Goal: Information Seeking & Learning: Learn about a topic

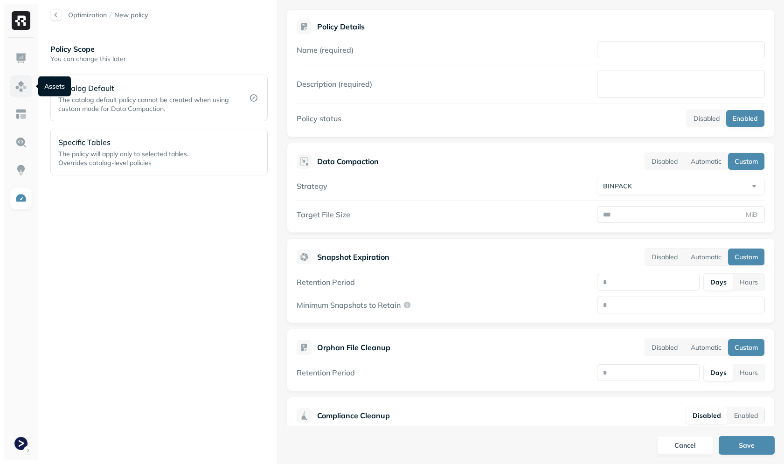
click at [31, 89] on link at bounding box center [21, 86] width 22 height 22
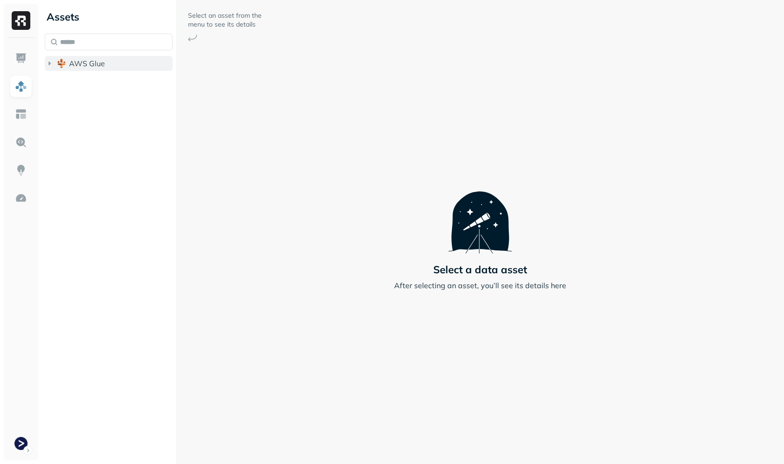
click at [95, 57] on button "AWS Glue" at bounding box center [109, 63] width 128 height 15
click at [103, 84] on span "prod_terminal_core" at bounding box center [112, 80] width 68 height 9
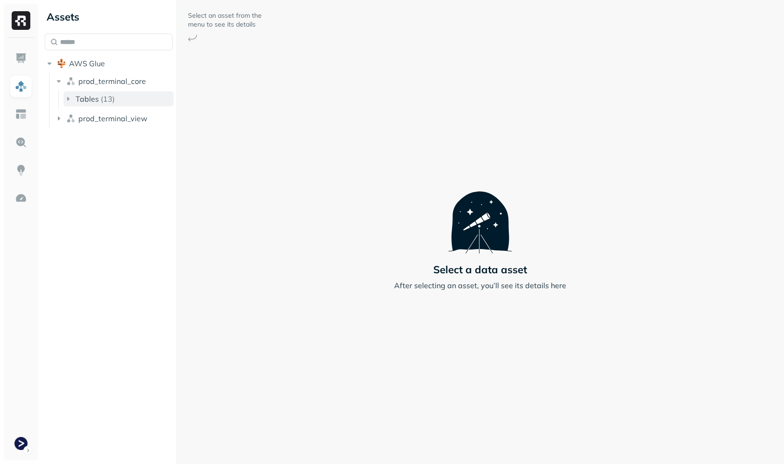
click at [111, 98] on p "( 13 )" at bounding box center [108, 98] width 14 height 9
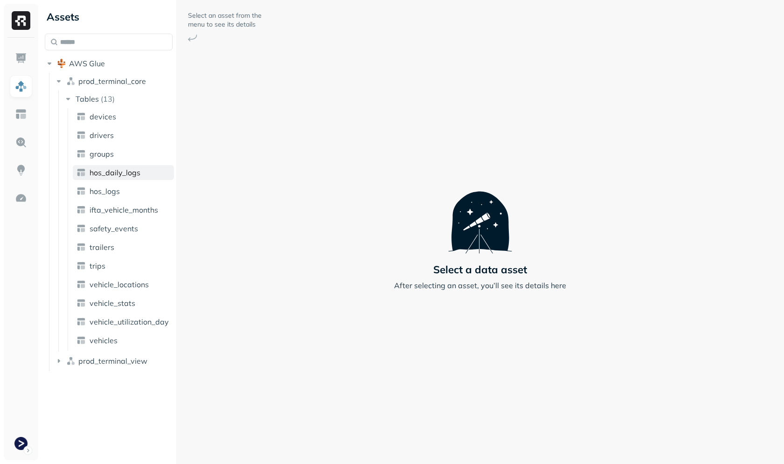
click at [115, 165] on link "hos_daily_logs" at bounding box center [123, 172] width 101 height 15
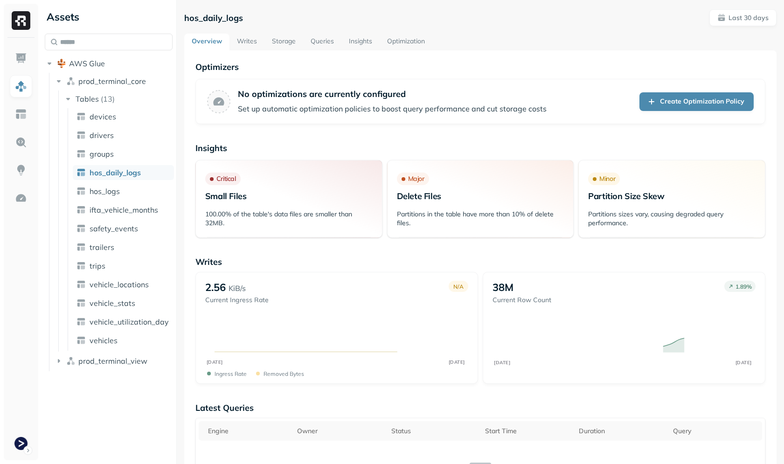
click at [294, 37] on link "Storage" at bounding box center [283, 42] width 39 height 17
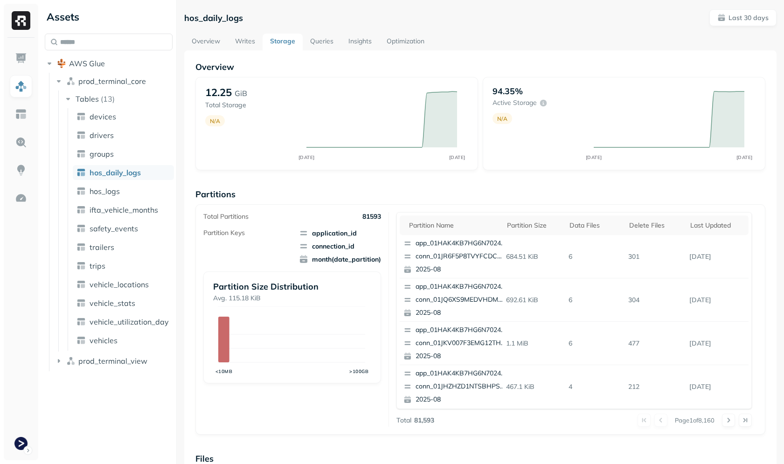
scroll to position [249, 0]
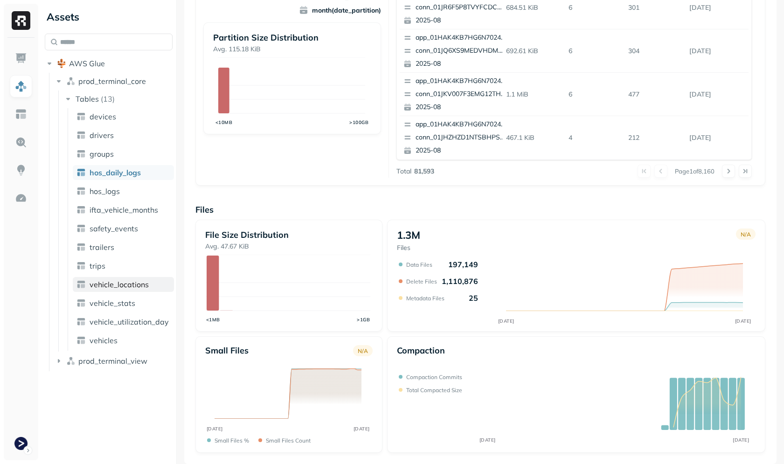
click at [107, 278] on link "vehicle_locations" at bounding box center [123, 284] width 101 height 15
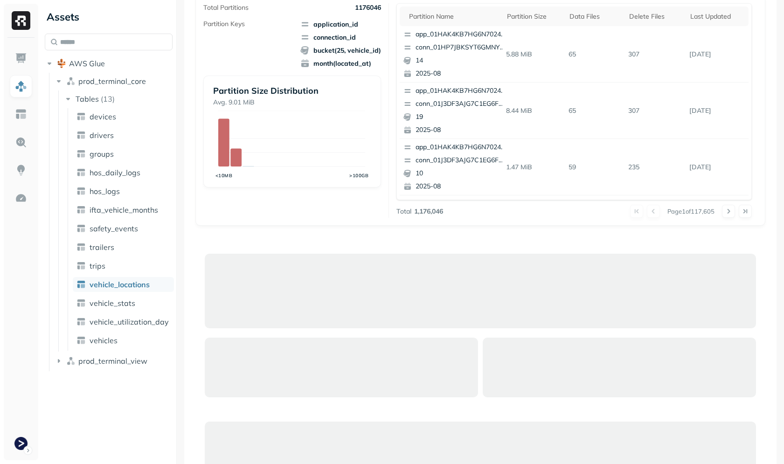
click at [338, 241] on div "Overview 10.76 TiB Total Storage N/A [DATE] [DATE] 99.54% Active storage N/A [D…" at bounding box center [480, 280] width 570 height 855
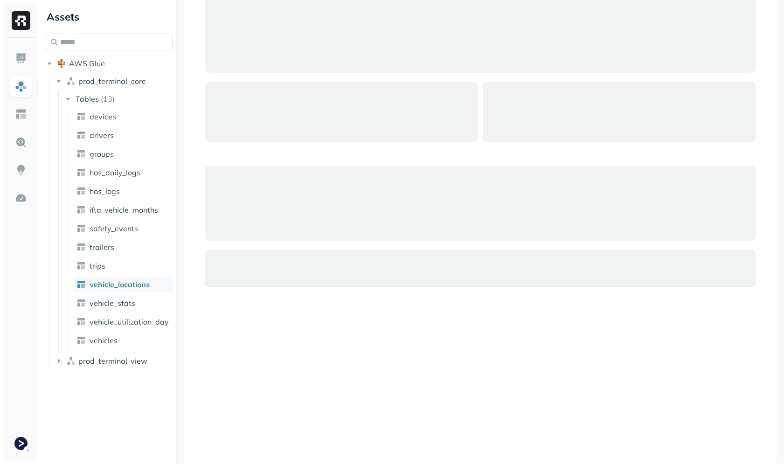
click at [289, 315] on div at bounding box center [480, 221] width 570 height 464
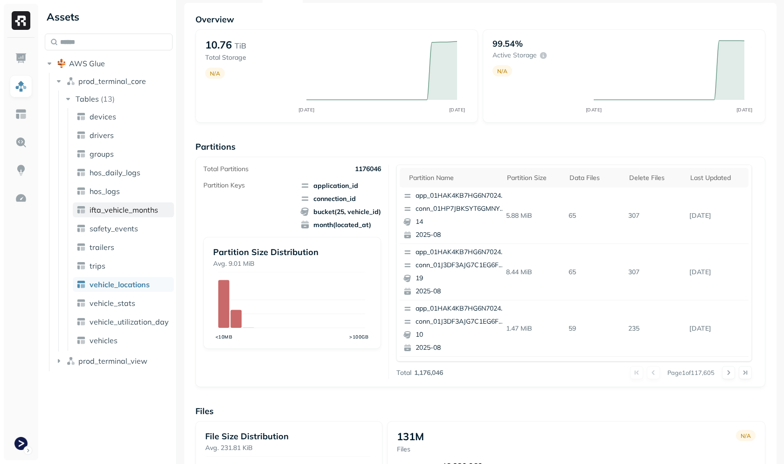
scroll to position [0, 0]
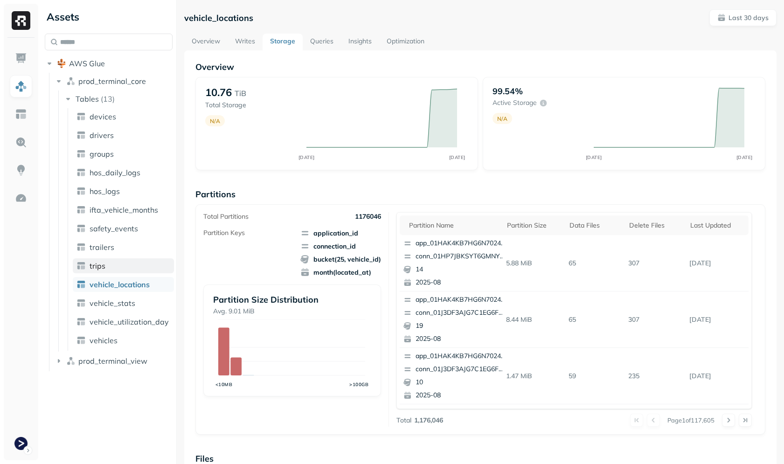
click at [95, 269] on span "trips" at bounding box center [97, 265] width 16 height 9
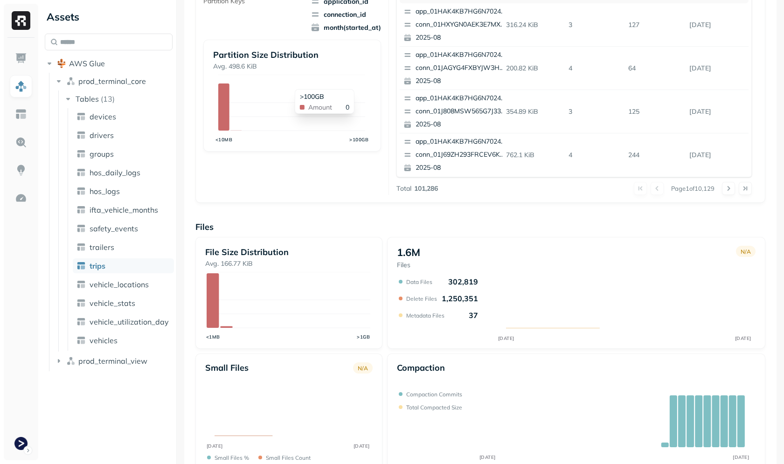
scroll to position [249, 0]
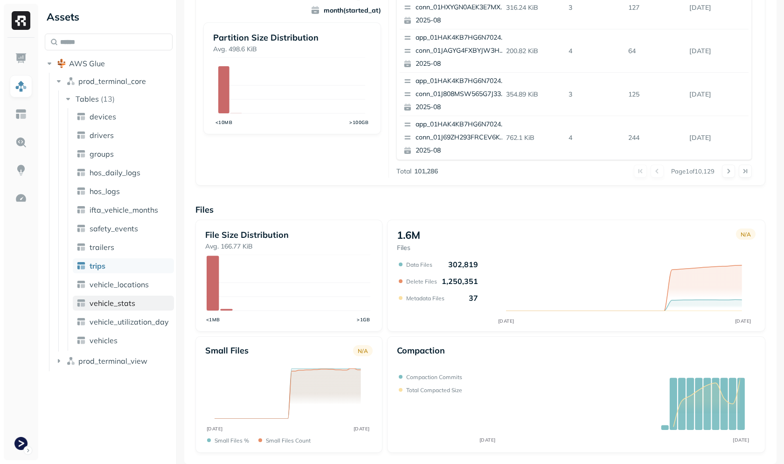
click at [122, 306] on span "vehicle_stats" at bounding box center [112, 302] width 46 height 9
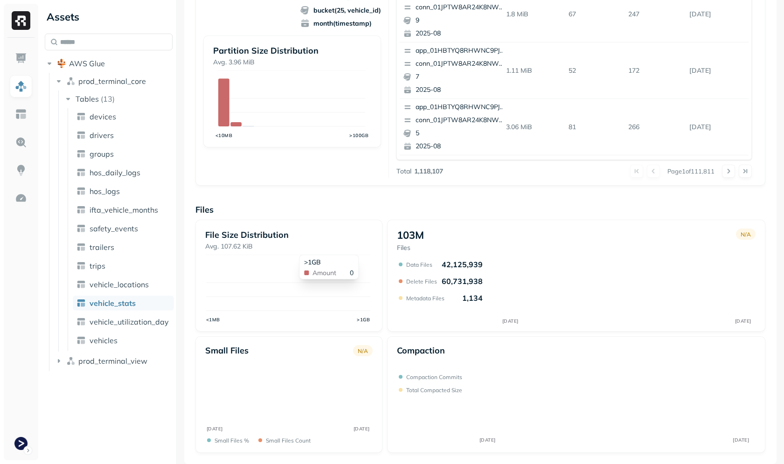
scroll to position [249, 0]
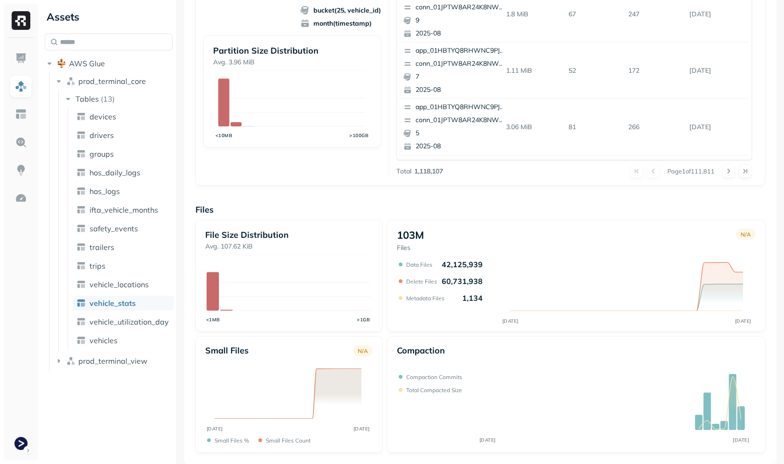
click at [384, 333] on div "File Size Distribution Avg. 107.62 KiB <1MB >1GB 103M Files N/A [DATE] [DATE] D…" at bounding box center [480, 336] width 570 height 233
click at [114, 272] on link "trips" at bounding box center [123, 265] width 101 height 15
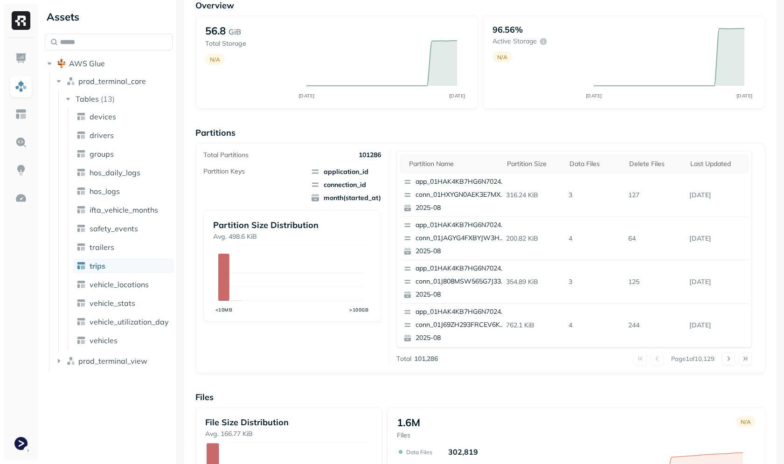
scroll to position [249, 0]
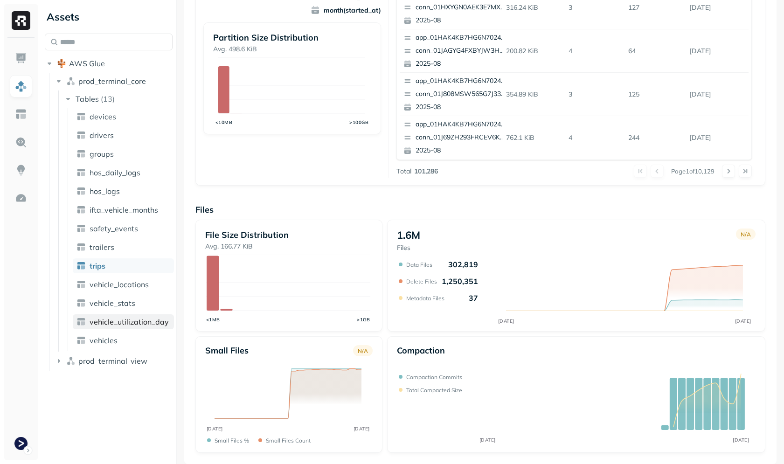
click at [110, 323] on span "vehicle_utilization_day" at bounding box center [128, 321] width 79 height 9
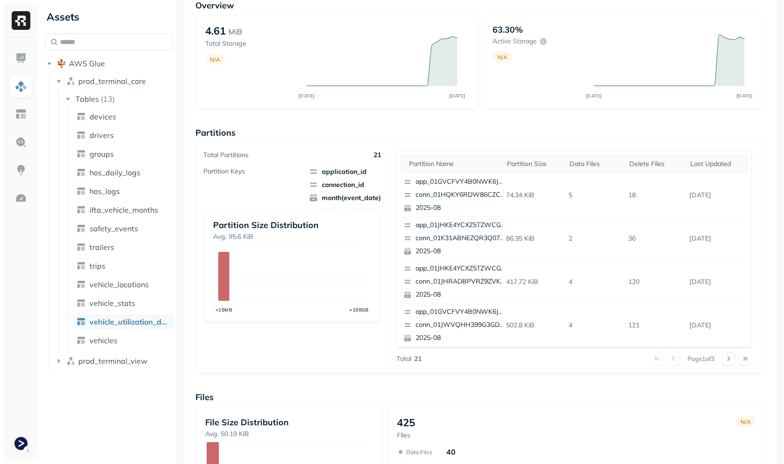
scroll to position [217, 0]
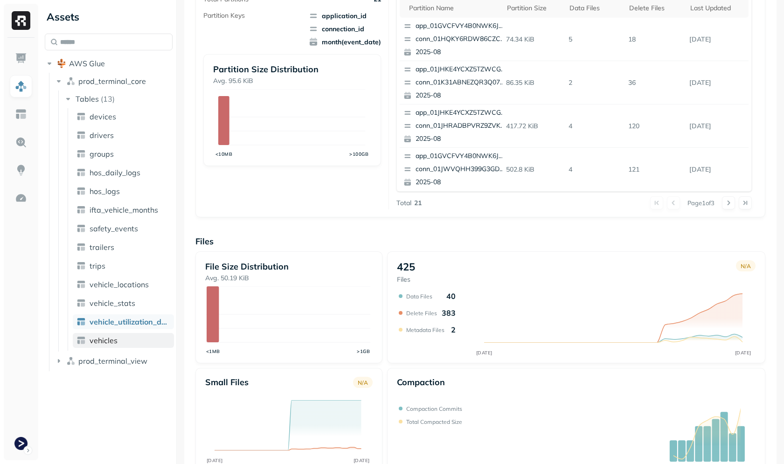
click at [94, 340] on span "vehicles" at bounding box center [103, 340] width 28 height 9
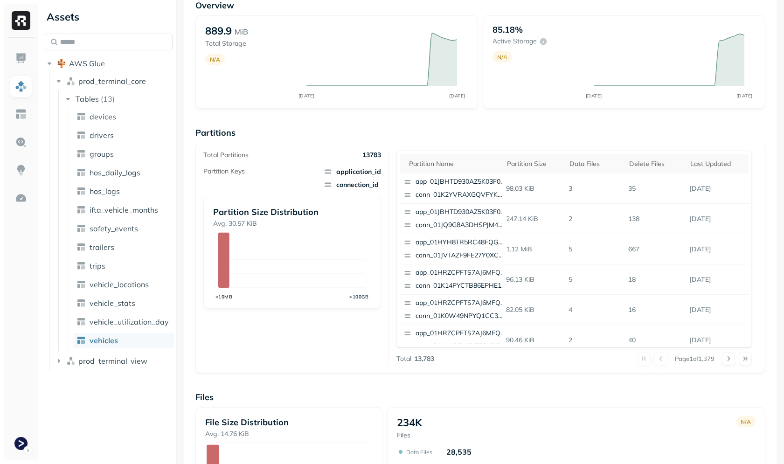
scroll to position [249, 0]
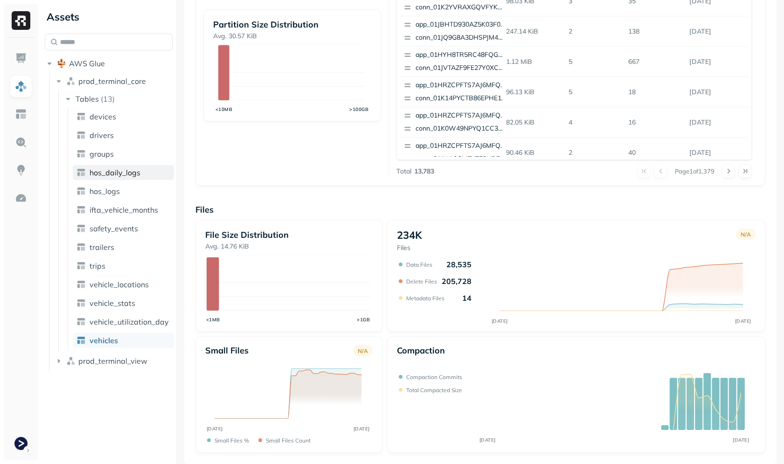
click at [88, 168] on link "hos_daily_logs" at bounding box center [123, 172] width 101 height 15
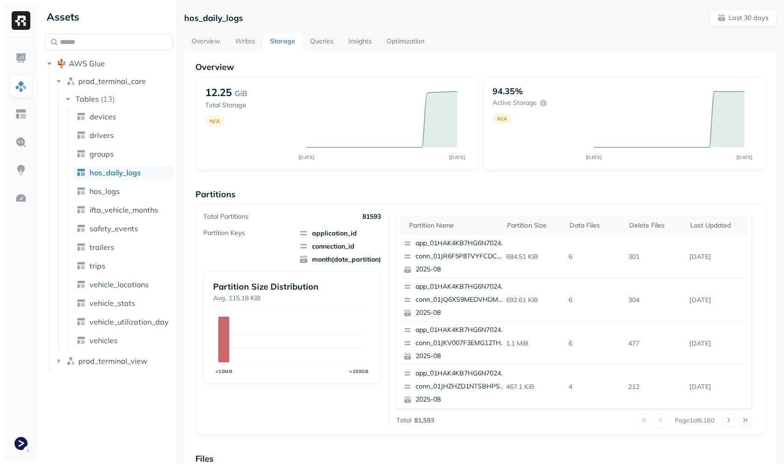
click at [248, 40] on link "Writes" at bounding box center [244, 42] width 35 height 17
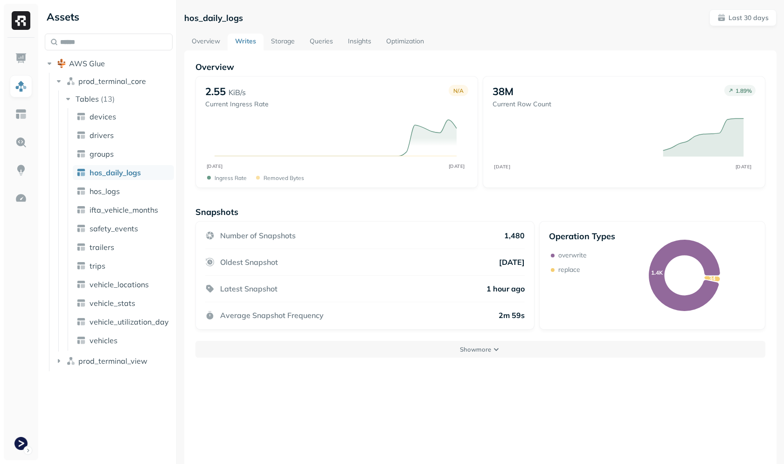
click at [286, 41] on link "Storage" at bounding box center [282, 42] width 39 height 17
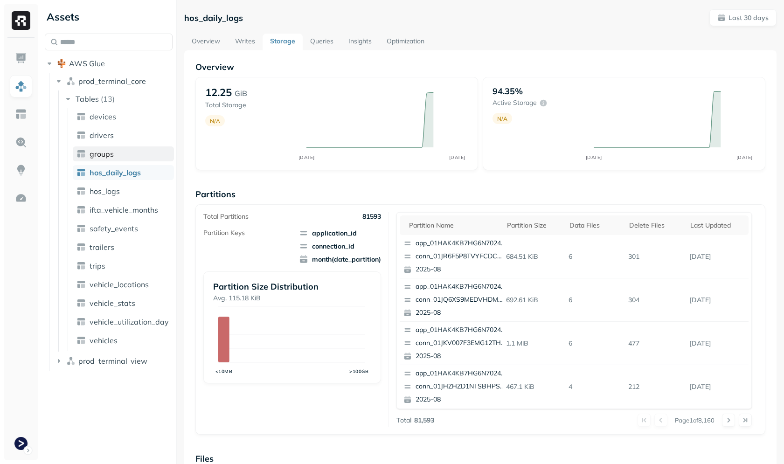
click at [123, 151] on link "groups" at bounding box center [123, 153] width 101 height 15
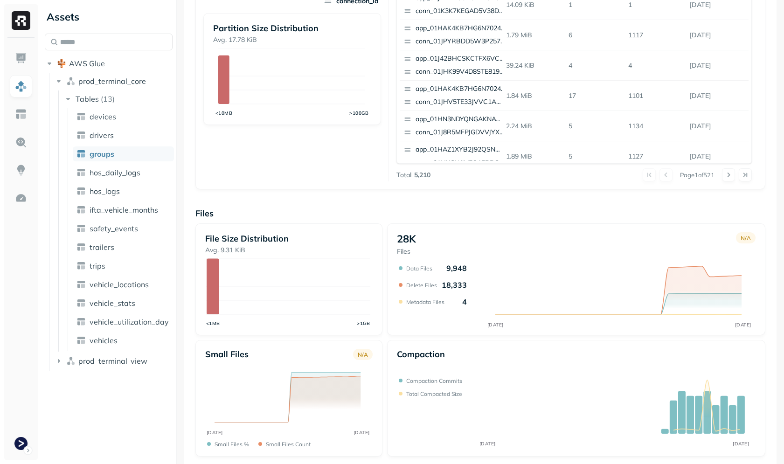
scroll to position [17, 0]
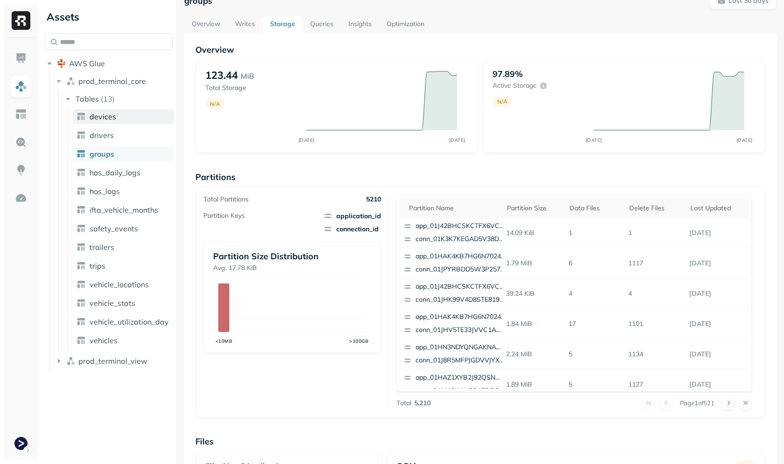
click at [131, 117] on link "devices" at bounding box center [123, 116] width 101 height 15
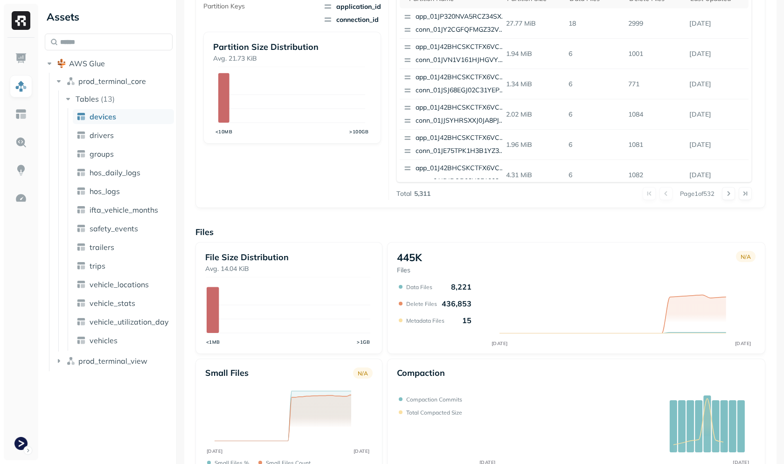
scroll to position [249, 0]
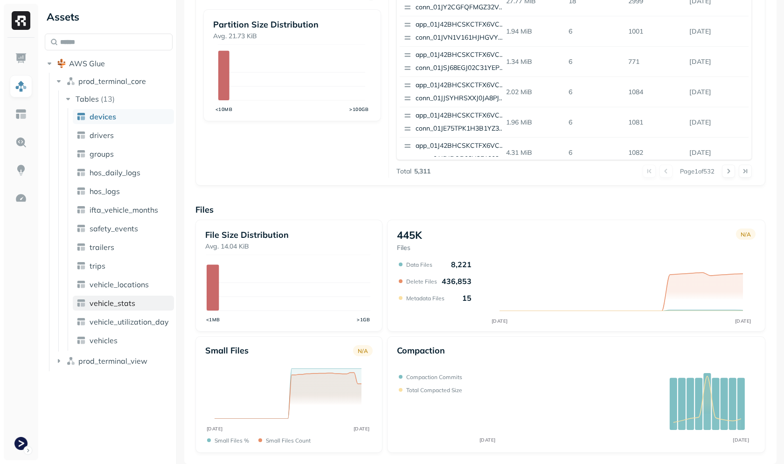
click at [107, 305] on span "vehicle_stats" at bounding box center [112, 302] width 46 height 9
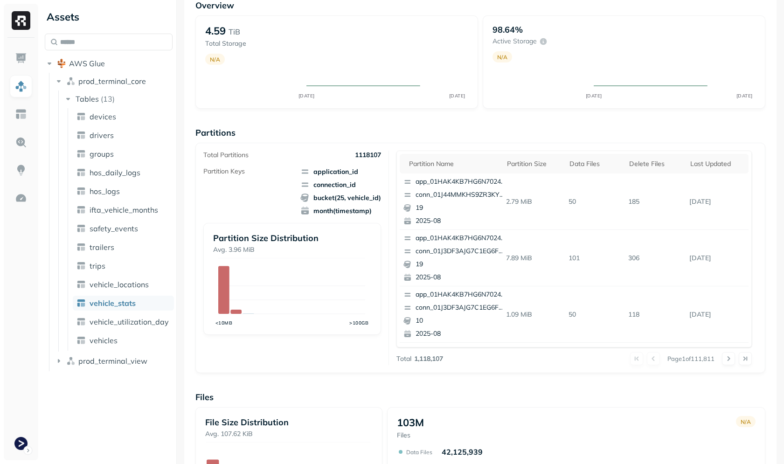
scroll to position [249, 0]
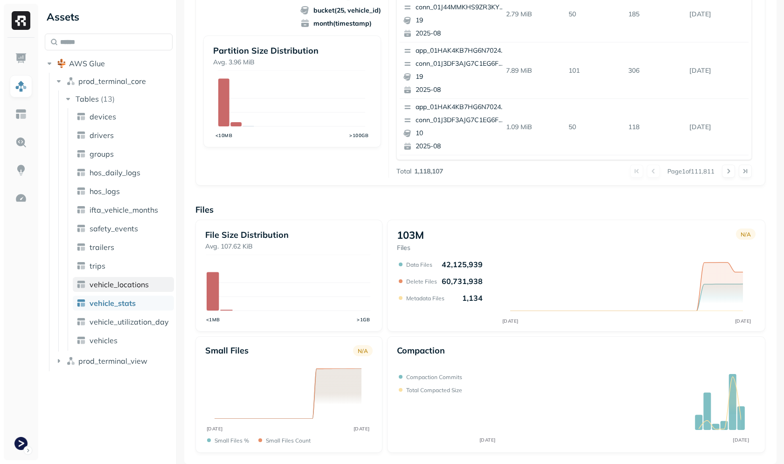
click at [120, 280] on span "vehicle_locations" at bounding box center [118, 284] width 59 height 9
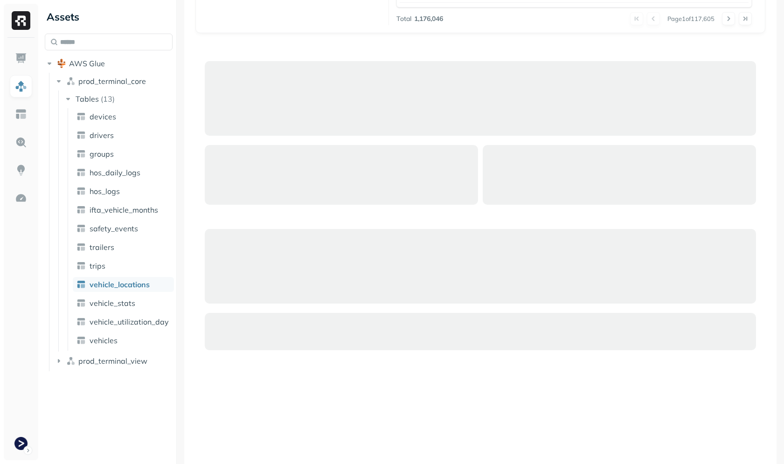
scroll to position [464, 0]
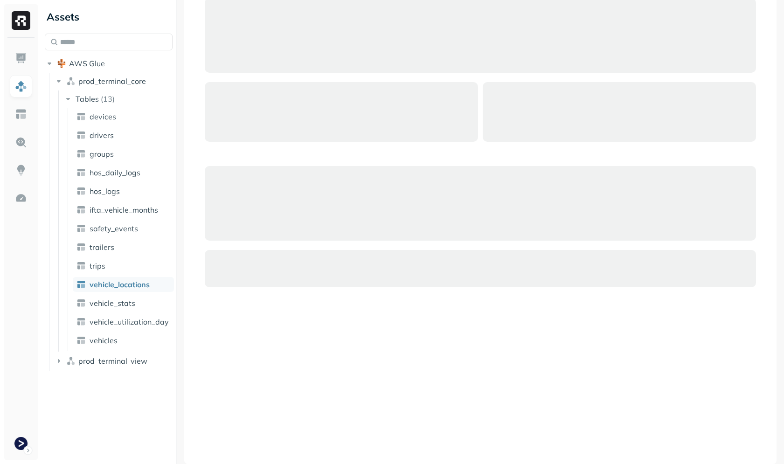
click at [416, 322] on div at bounding box center [480, 221] width 570 height 464
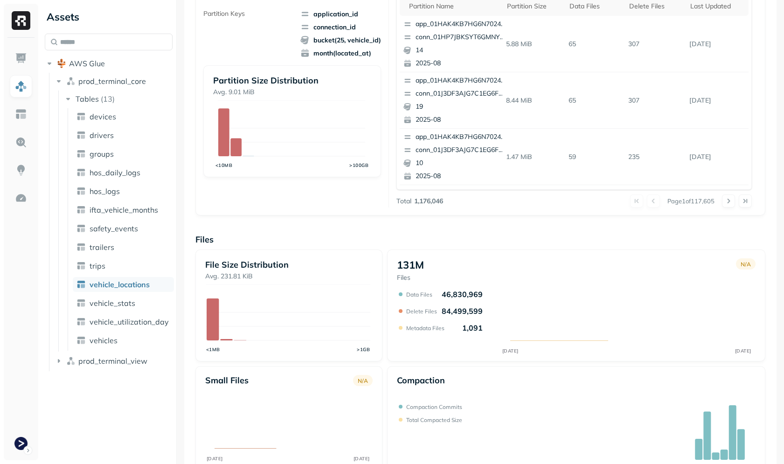
scroll to position [249, 0]
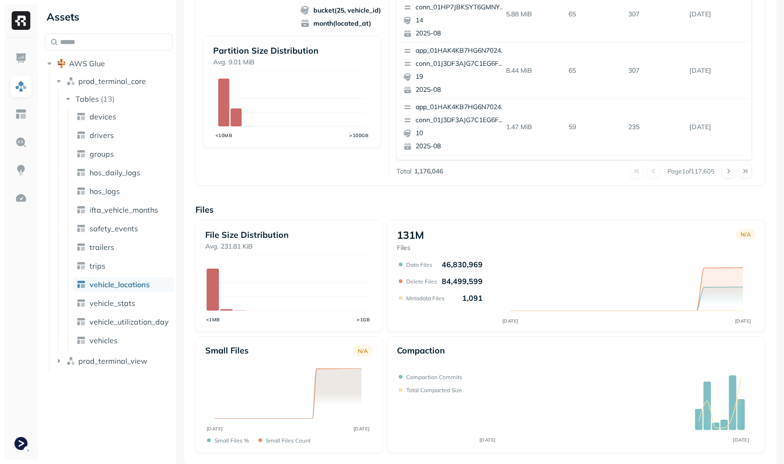
click at [385, 335] on div "File Size Distribution Avg. 231.81 KiB <1MB >1GB 131M Files N/A JUL 27 AUG 26 D…" at bounding box center [480, 336] width 570 height 233
click at [427, 338] on div "Compaction JUL 27 AUG 26 Compaction commits Total compacted size" at bounding box center [576, 394] width 379 height 117
